Goal: Task Accomplishment & Management: Use online tool/utility

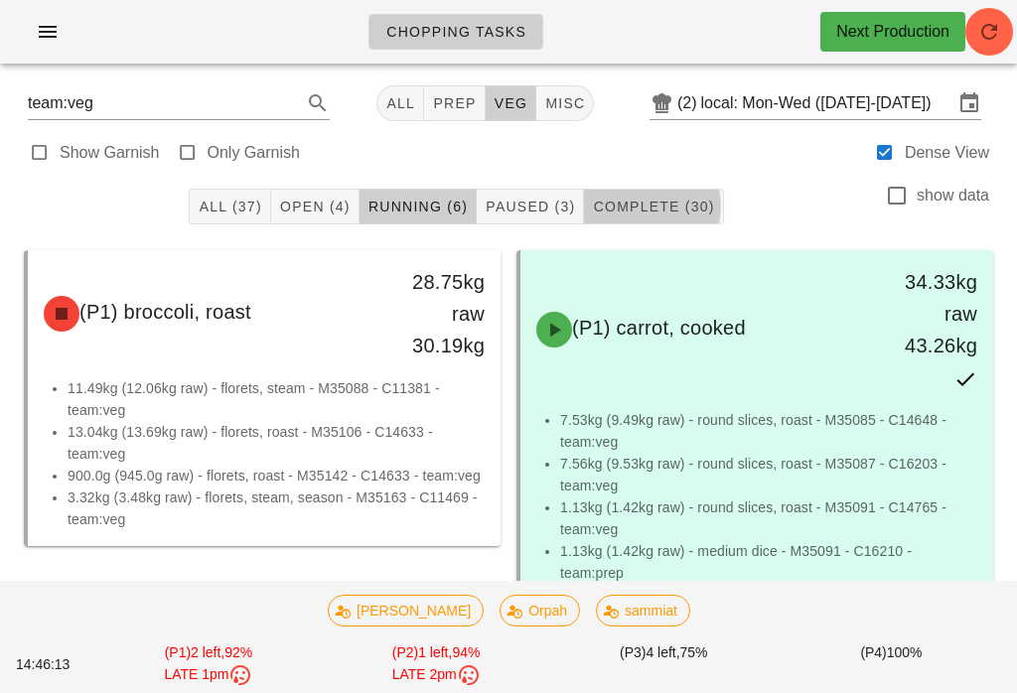
click at [340, 189] on button "Open (4)" at bounding box center [315, 207] width 88 height 36
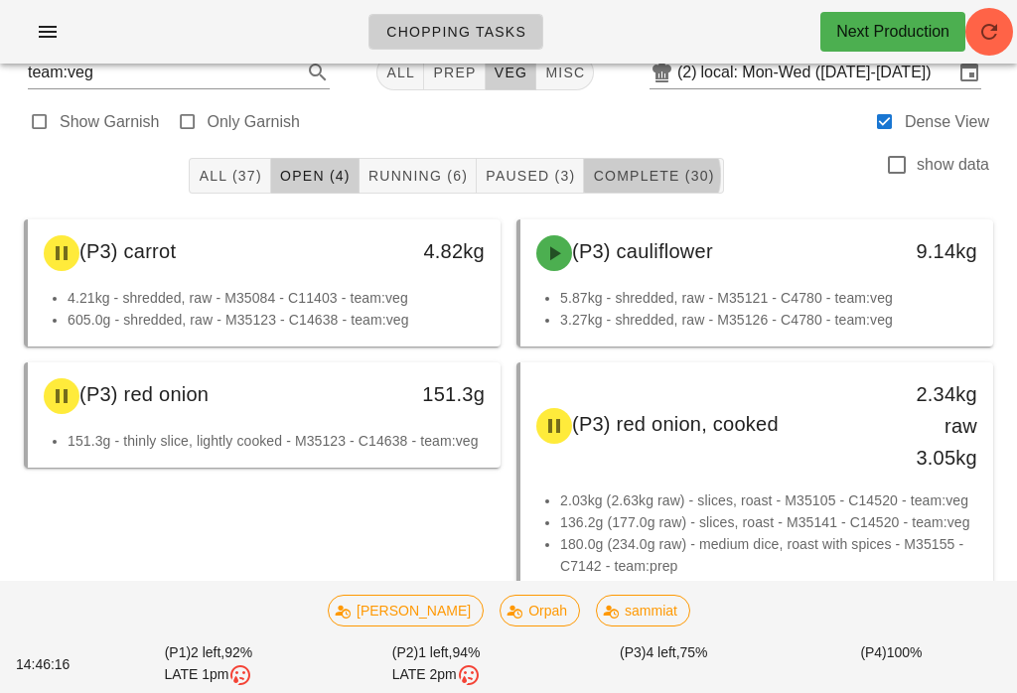
scroll to position [33, 0]
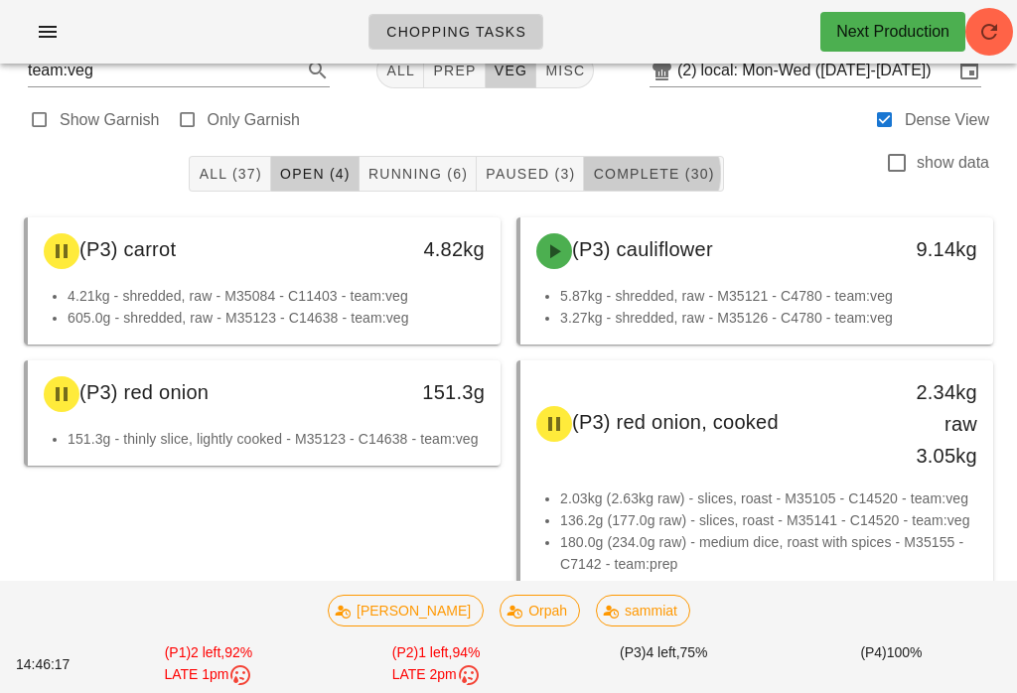
click at [654, 159] on button "Complete (30)" at bounding box center [653, 174] width 139 height 36
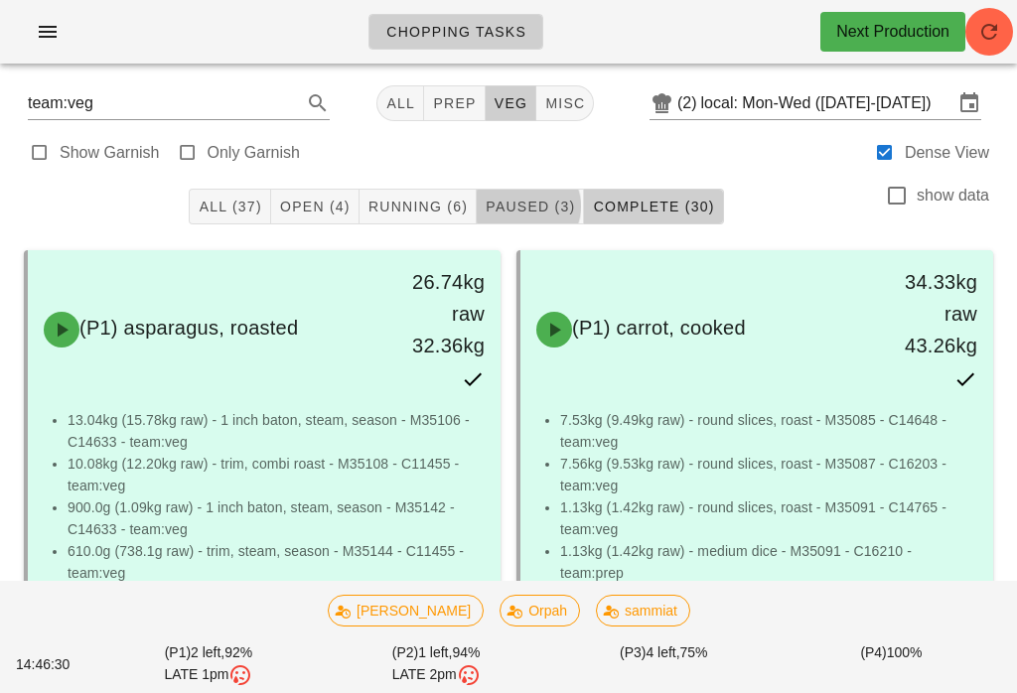
click at [445, 199] on span "Running (6)" at bounding box center [417, 207] width 100 height 16
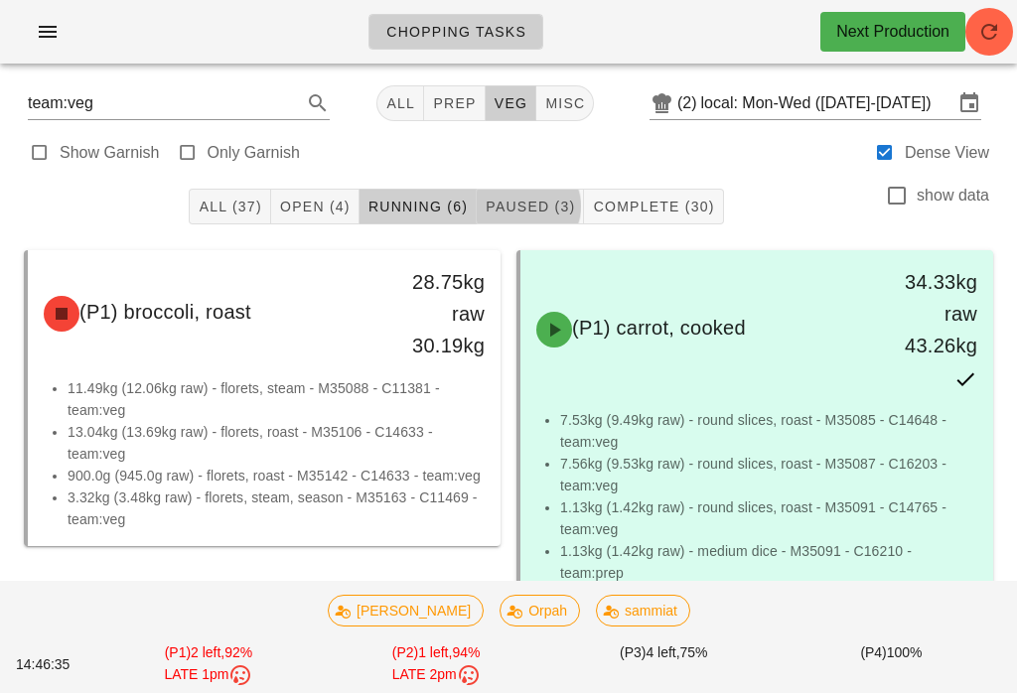
click at [544, 194] on button "Paused (3)" at bounding box center [530, 207] width 107 height 36
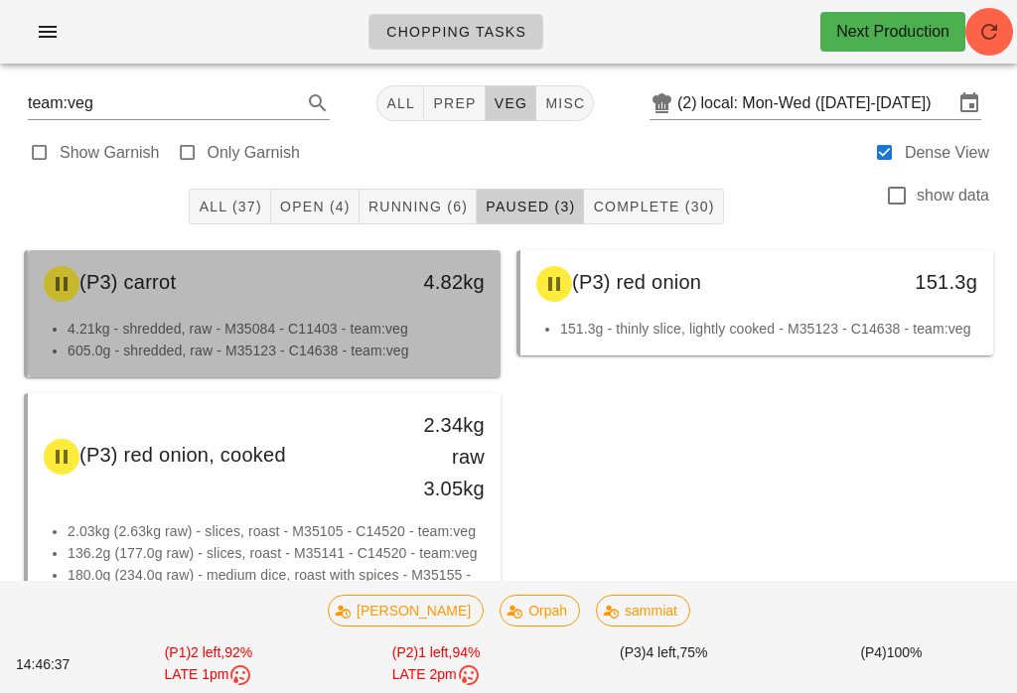
click at [375, 325] on li "4.21kg - shredded, raw - M35084 - C11403 - team:veg" at bounding box center [276, 329] width 417 height 22
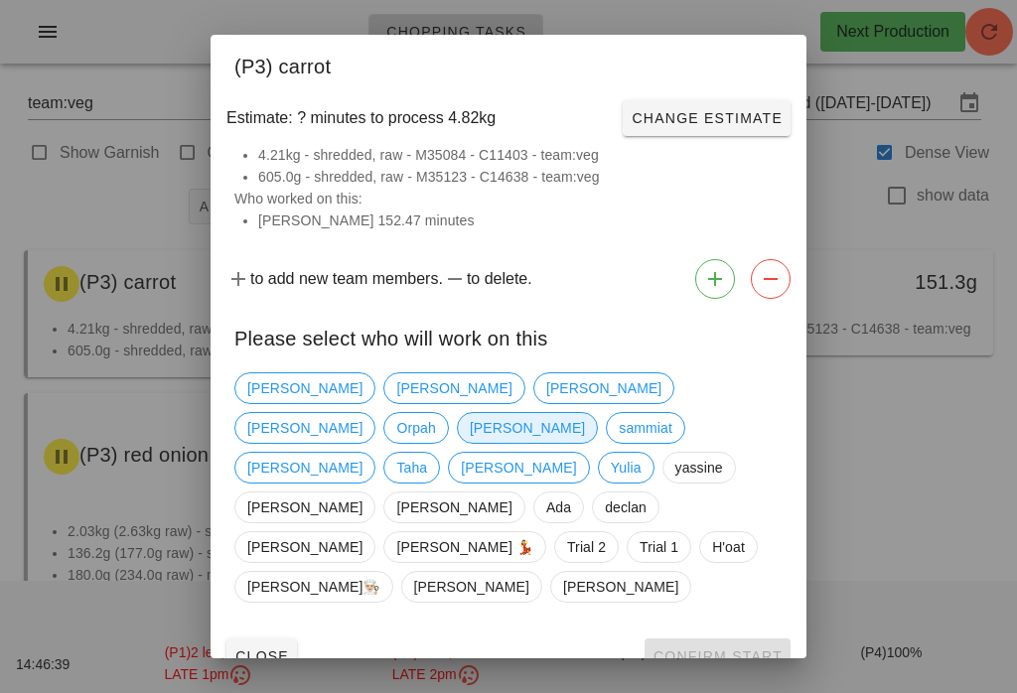
click at [585, 413] on span "Peter" at bounding box center [527, 428] width 115 height 30
click at [738, 648] on span "Confirm Start" at bounding box center [717, 656] width 130 height 16
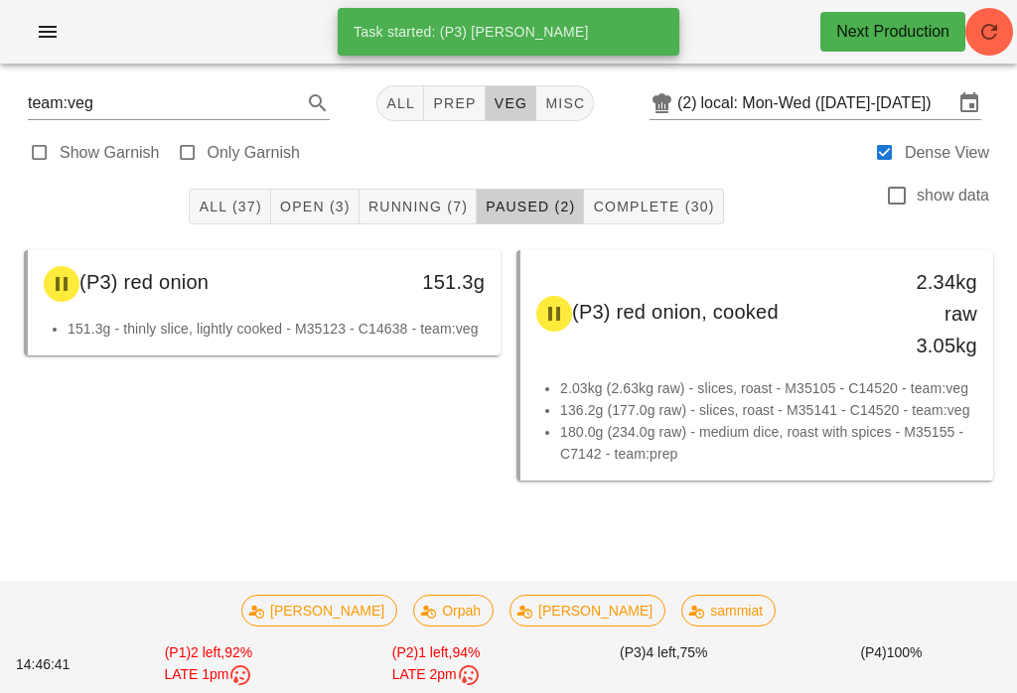
click at [547, 201] on span "Paused (2)" at bounding box center [530, 207] width 90 height 16
click at [662, 214] on span "Complete (30)" at bounding box center [653, 207] width 122 height 16
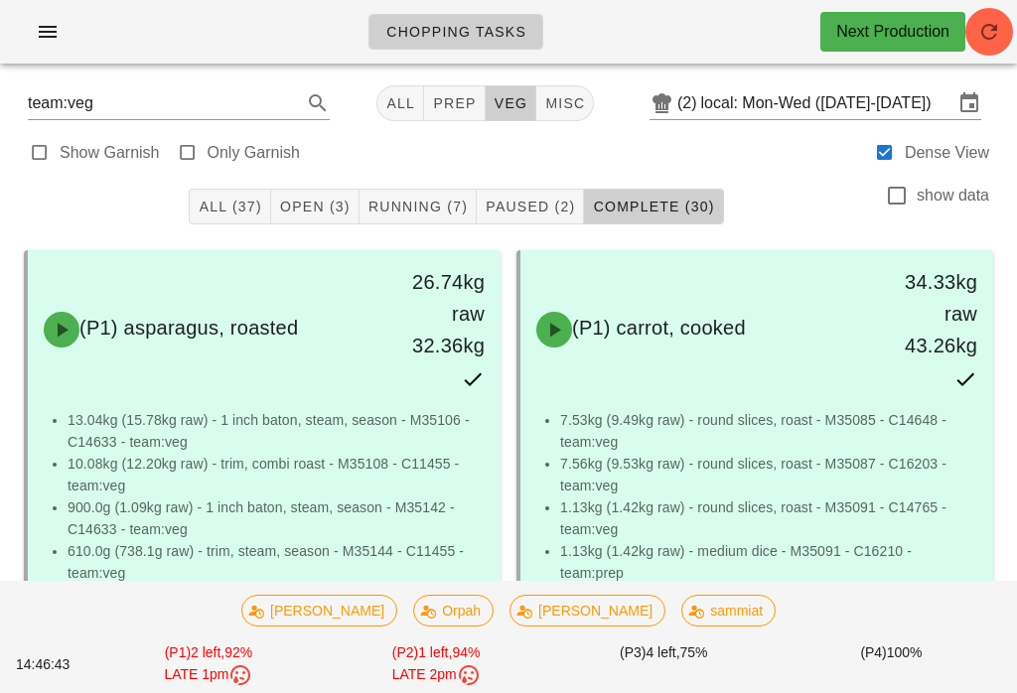
click at [438, 185] on div "All (37) Open (3) Running (7) Paused (2) Complete (30) show data" at bounding box center [508, 207] width 993 height 64
click at [423, 206] on span "Running (7)" at bounding box center [417, 207] width 100 height 16
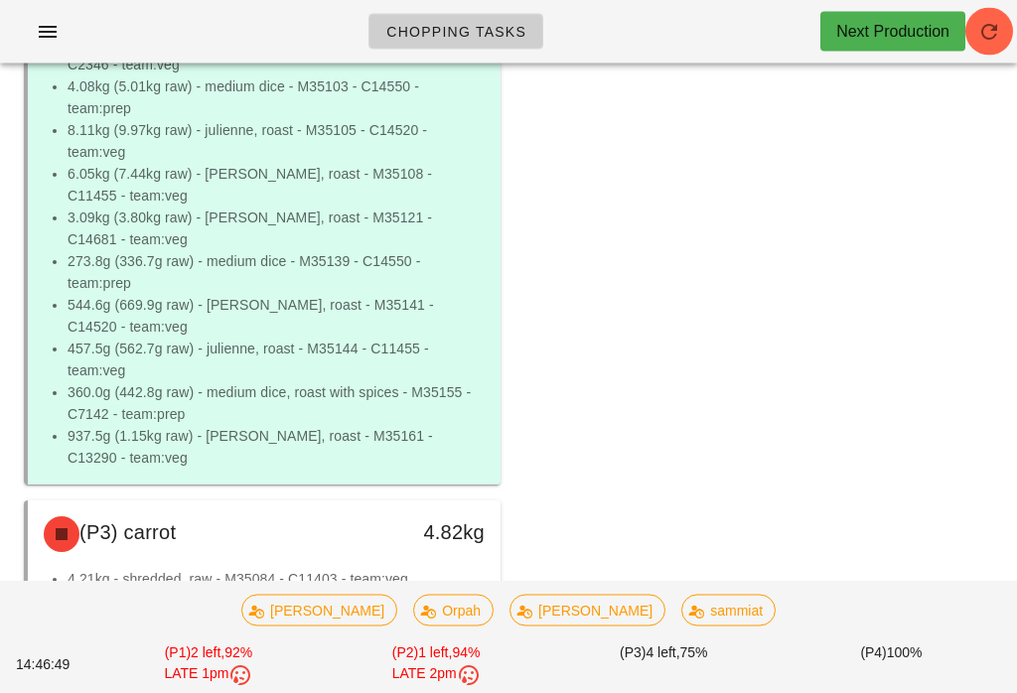
scroll to position [1631, 0]
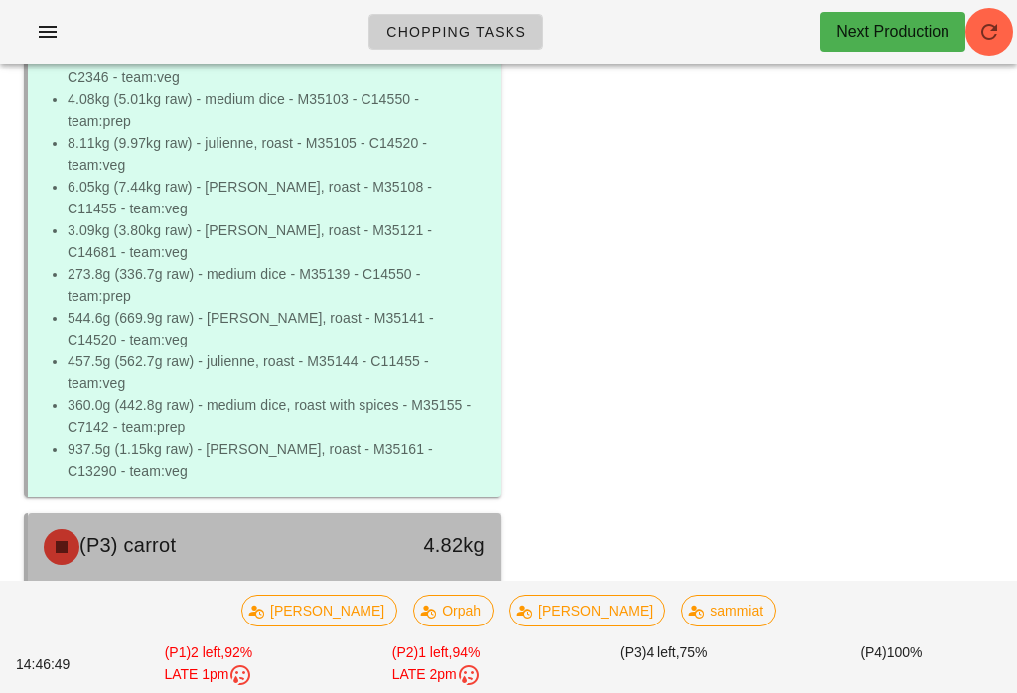
click at [446, 570] on div "4.82kg" at bounding box center [438, 547] width 116 height 60
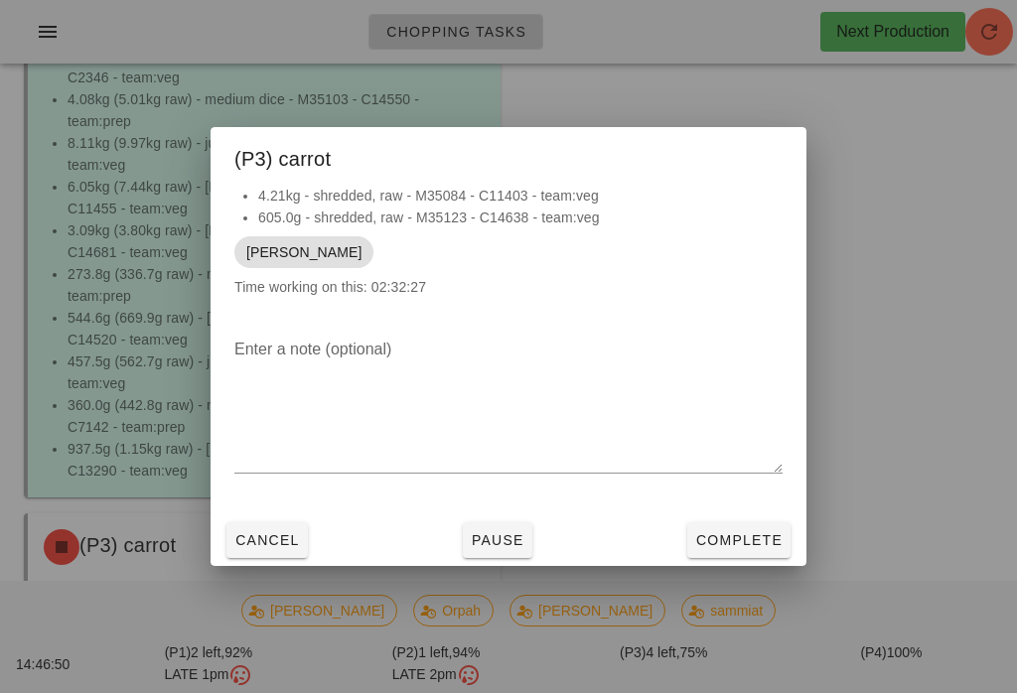
click at [739, 548] on span "Complete" at bounding box center [738, 540] width 87 height 16
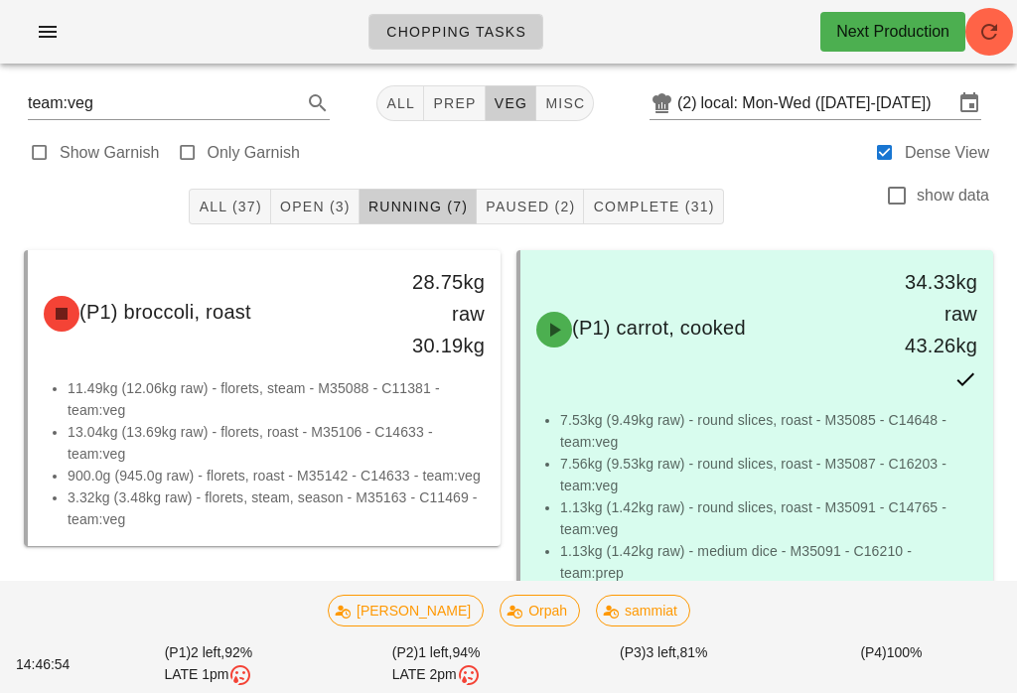
click at [639, 199] on span "Complete (31)" at bounding box center [653, 207] width 122 height 16
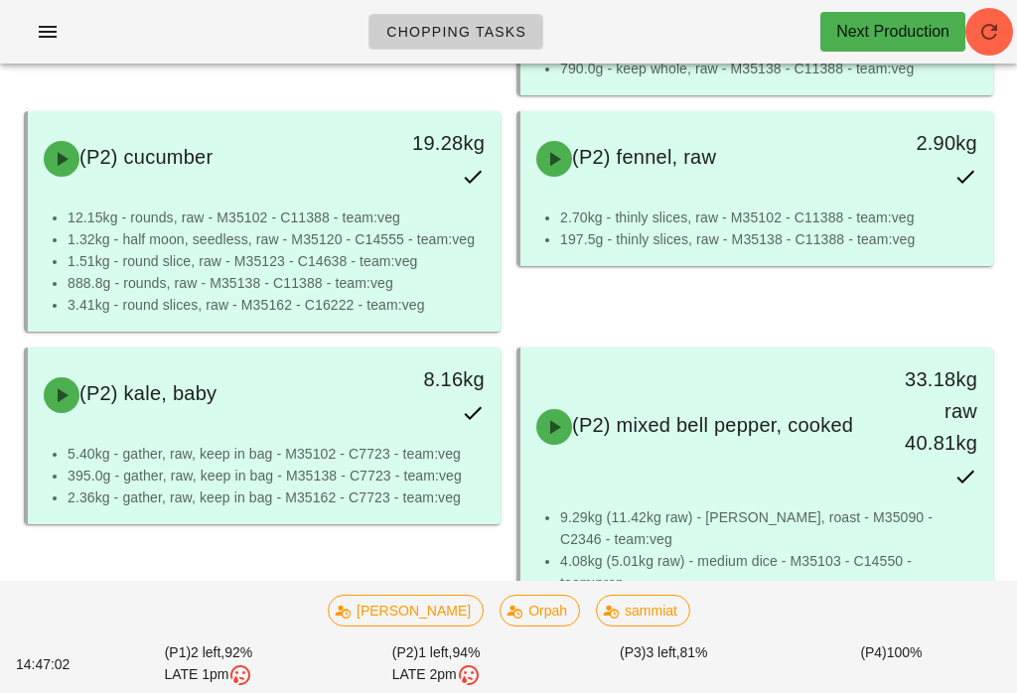
scroll to position [2940, 0]
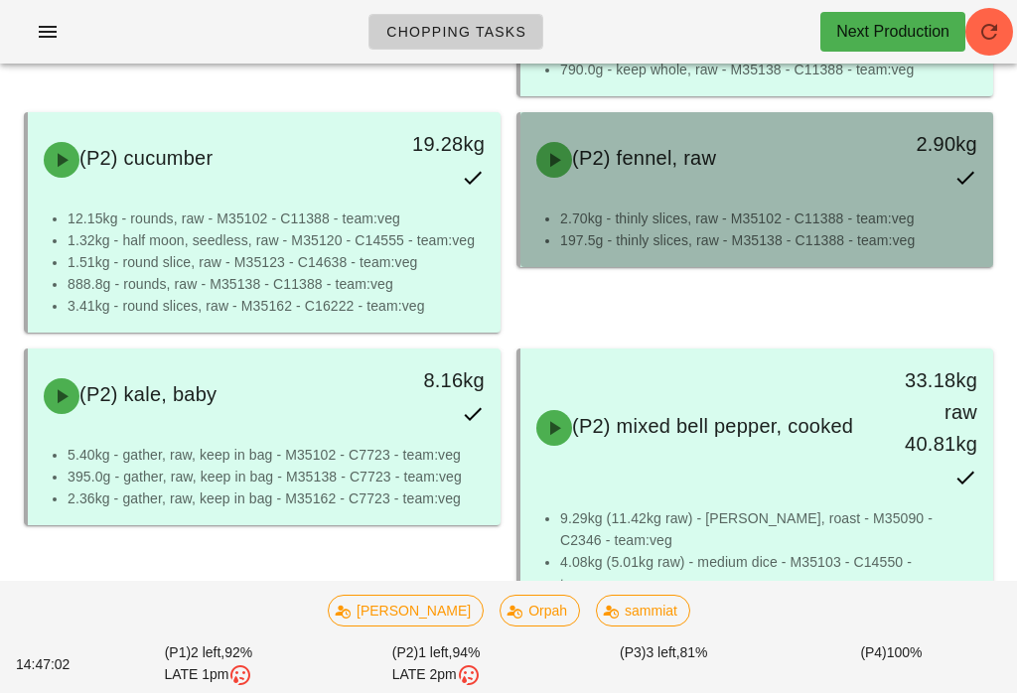
click at [914, 169] on div "2.90kg" at bounding box center [931, 159] width 116 height 87
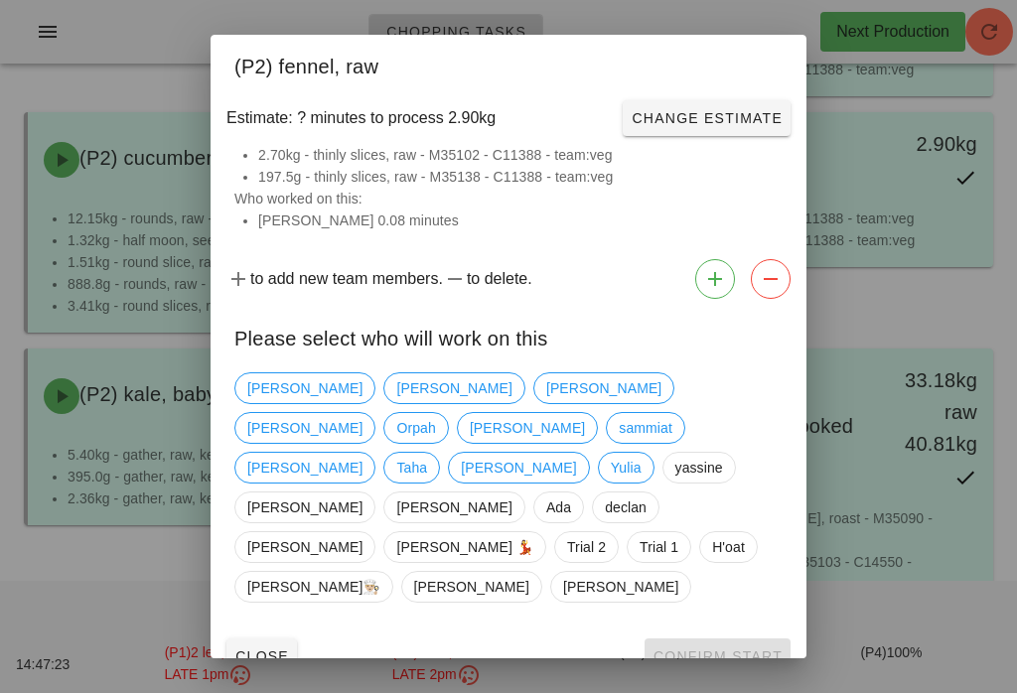
click at [248, 648] on span "Close" at bounding box center [261, 656] width 55 height 16
